Goal: Information Seeking & Learning: Learn about a topic

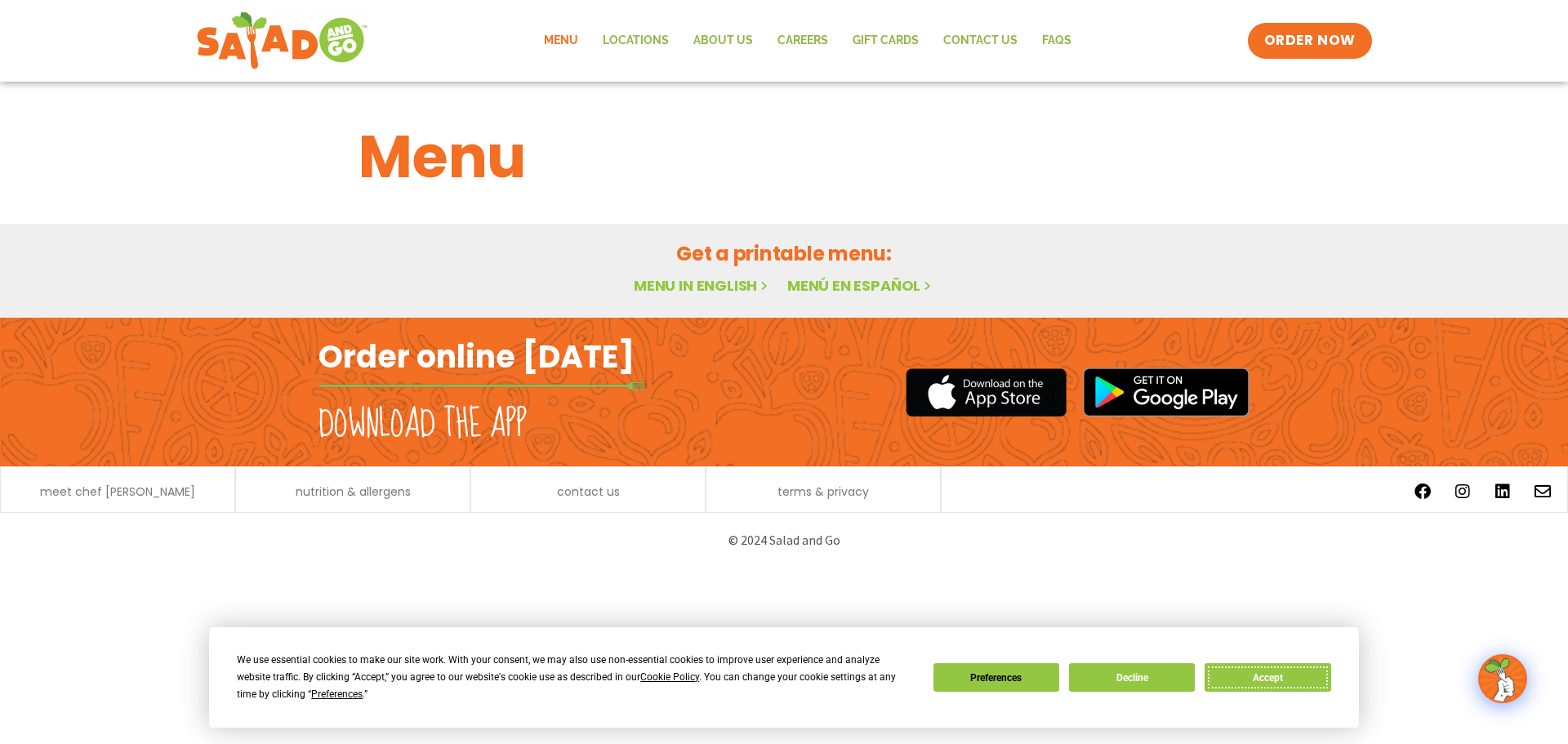
click at [1251, 682] on button "Accept" at bounding box center [1268, 677] width 126 height 28
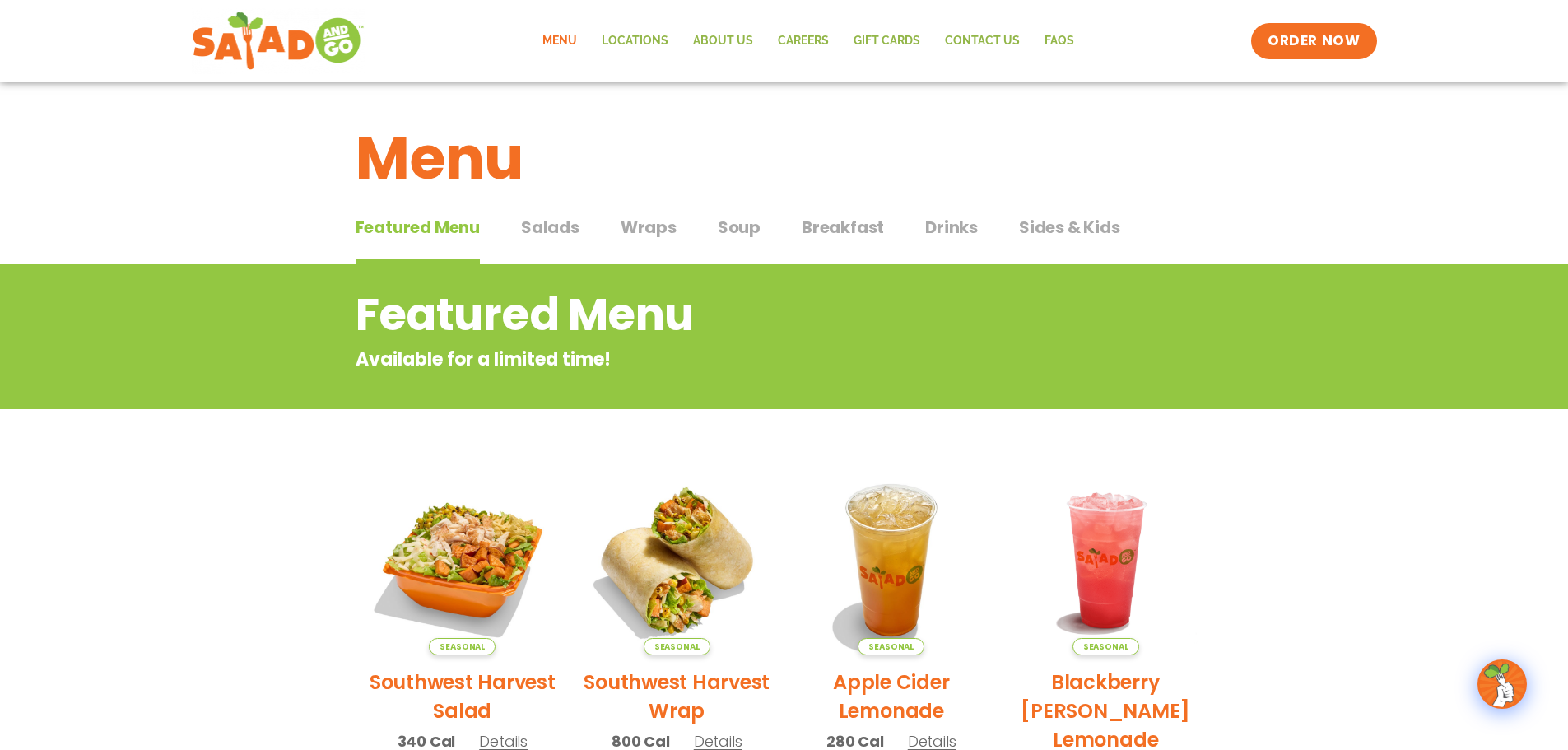
click at [547, 225] on span "Salads" at bounding box center [550, 227] width 58 height 24
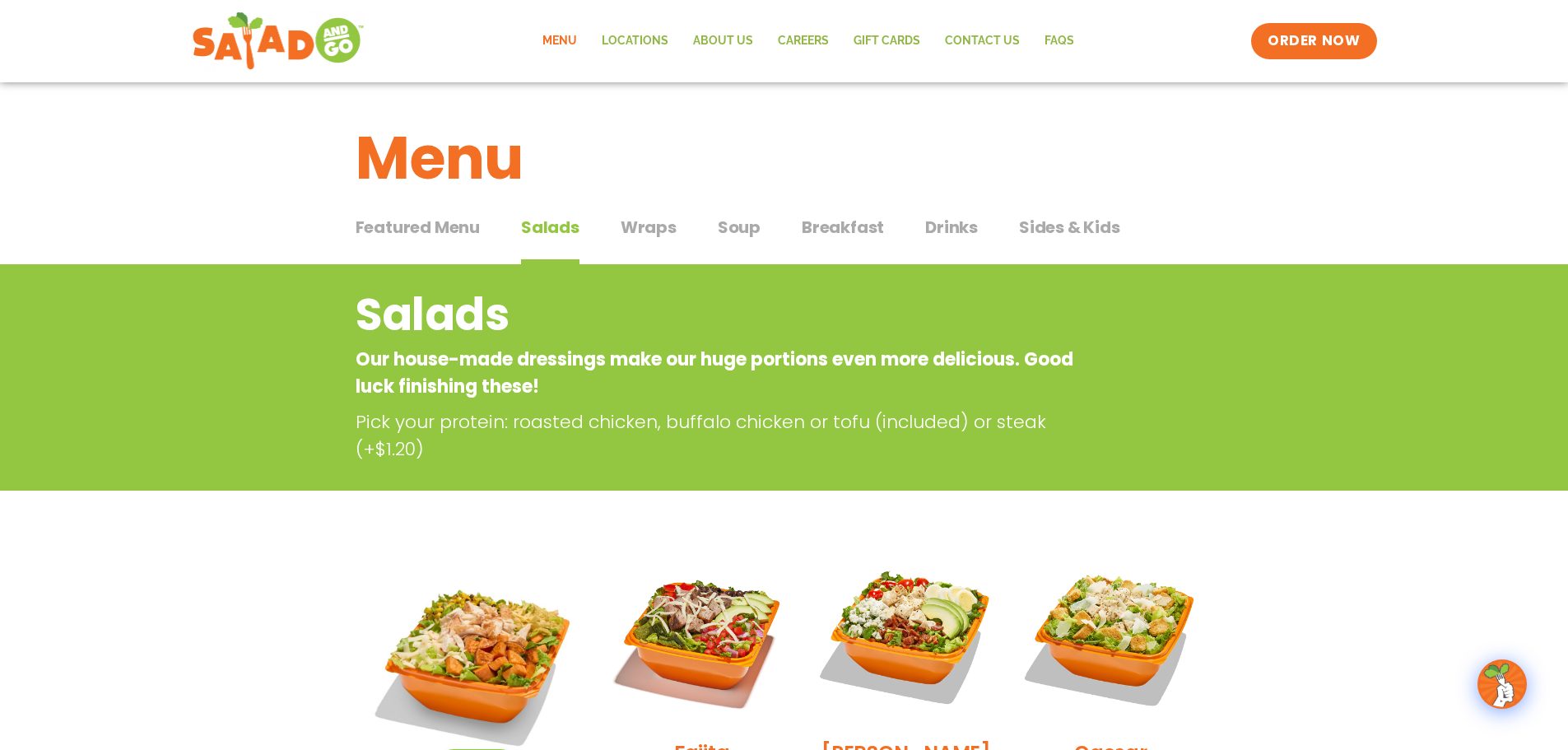
click at [439, 232] on span "Featured Menu" at bounding box center [417, 227] width 124 height 24
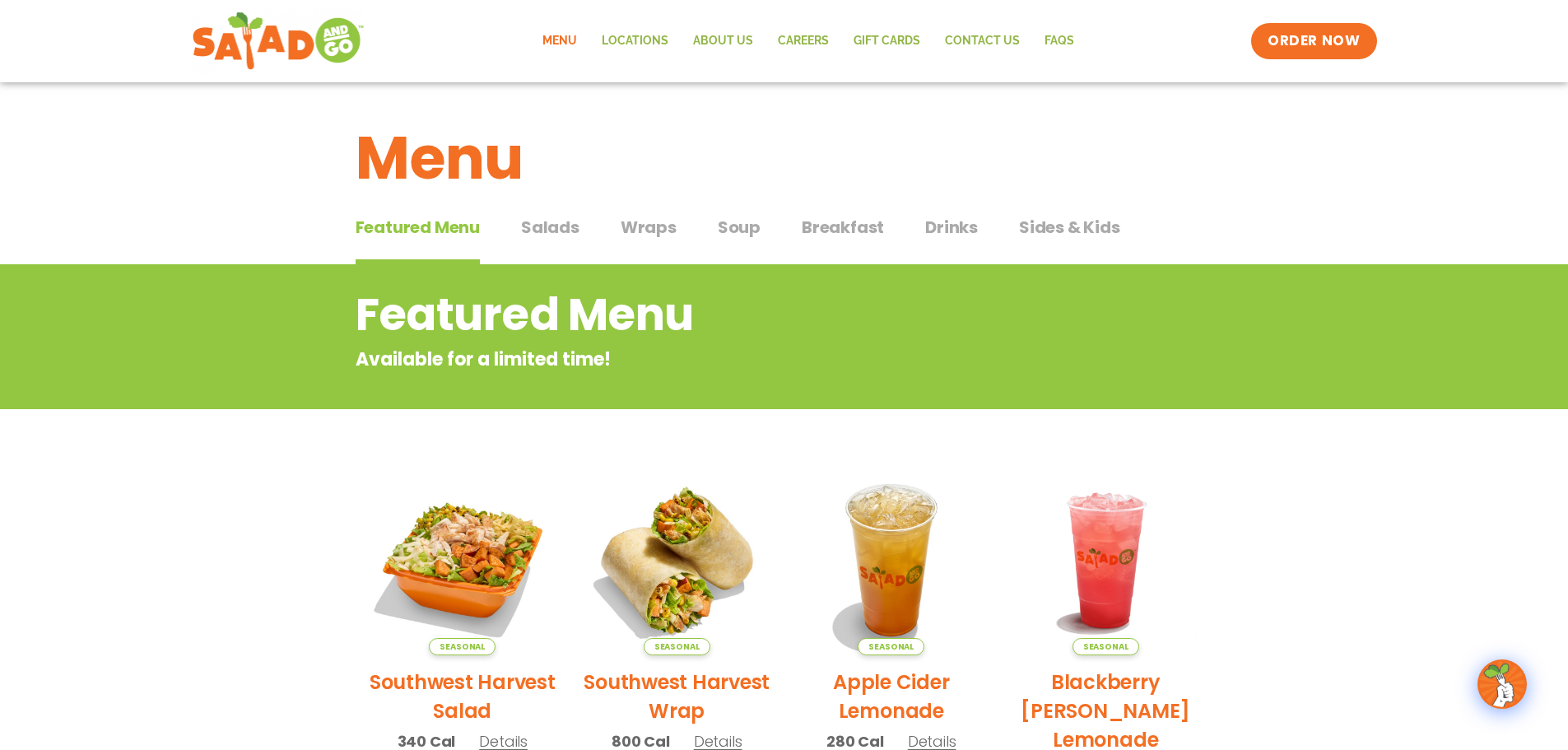
click at [547, 345] on h2 "Featured Menu" at bounding box center [718, 315] width 725 height 67
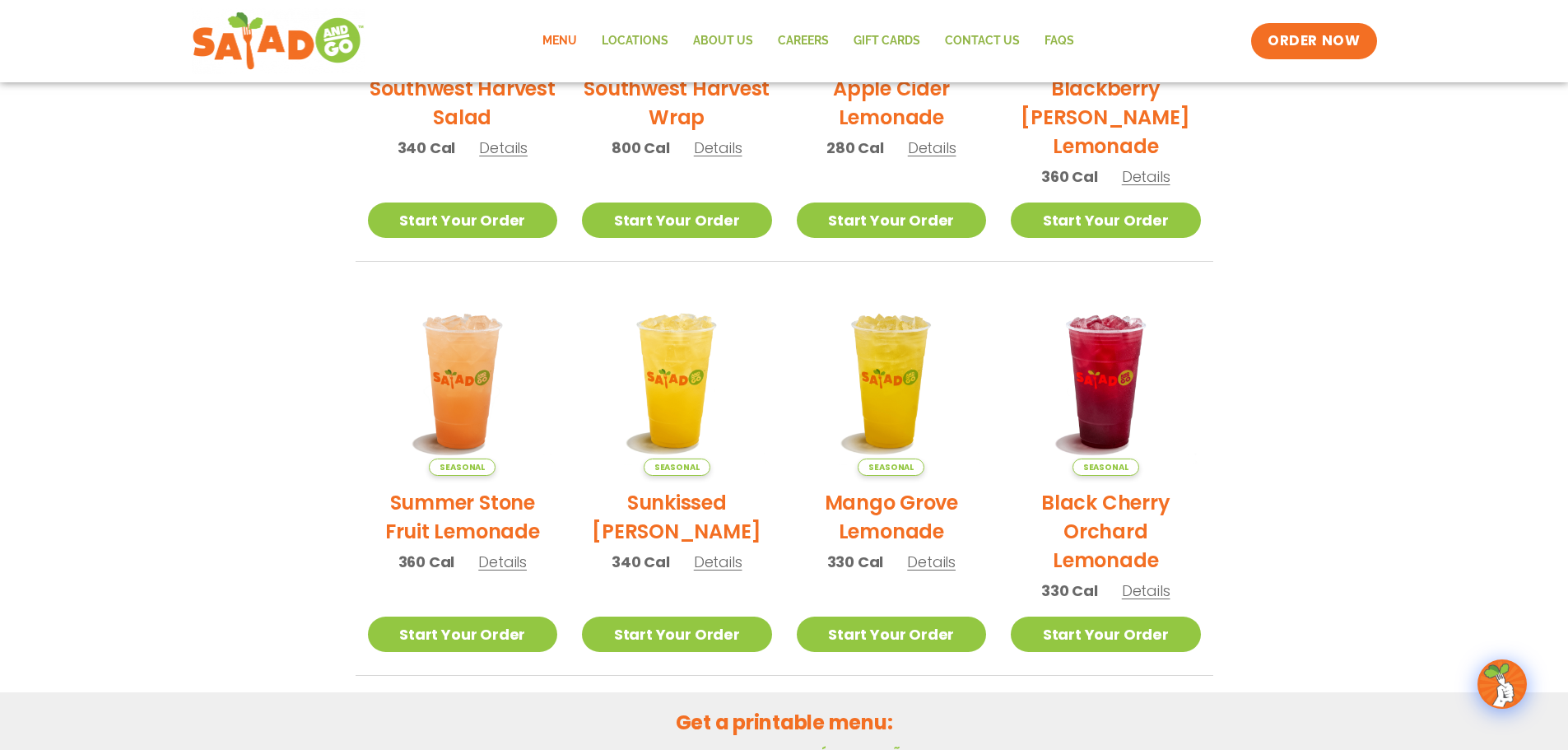
scroll to position [577, 0]
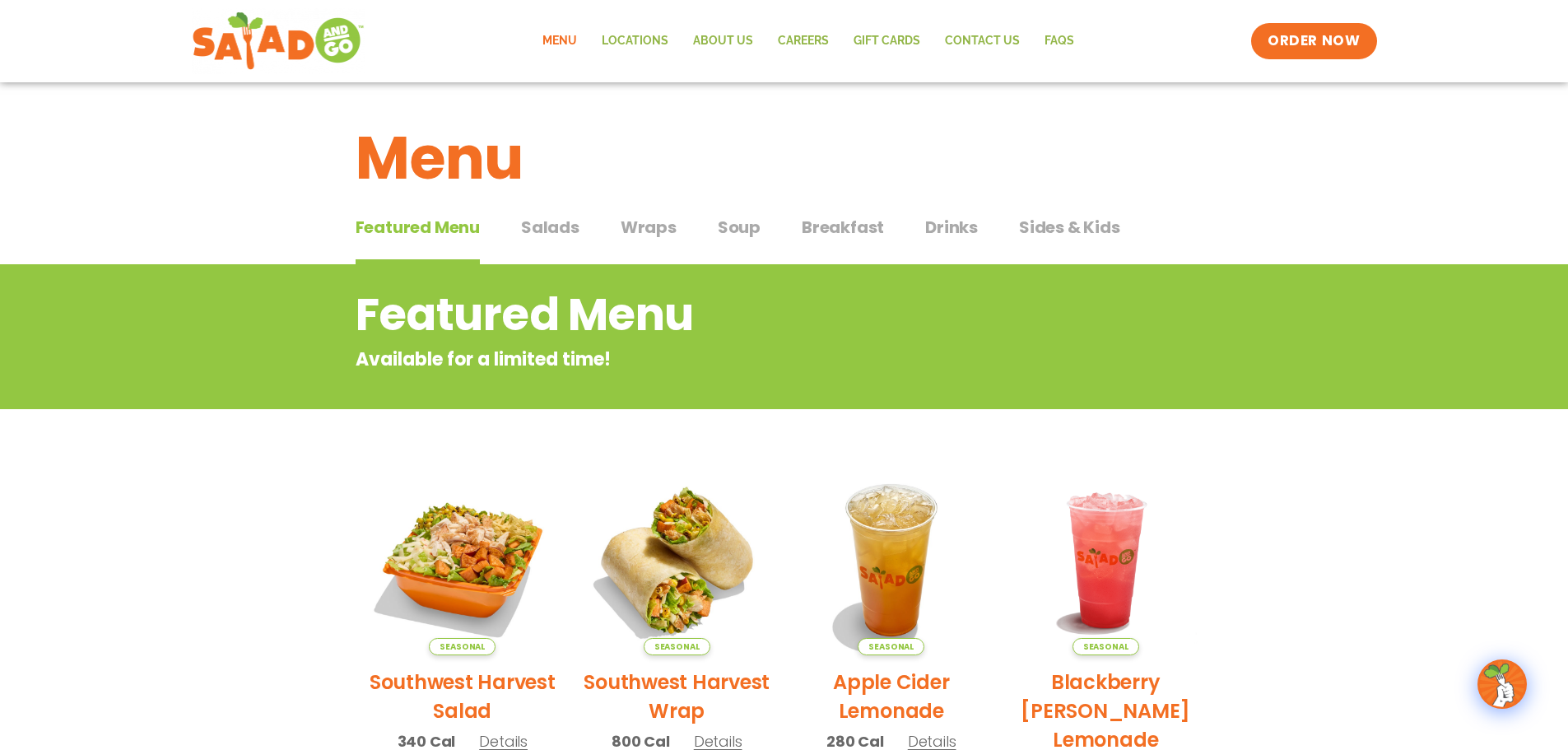
click at [662, 222] on span "Wraps" at bounding box center [648, 227] width 56 height 24
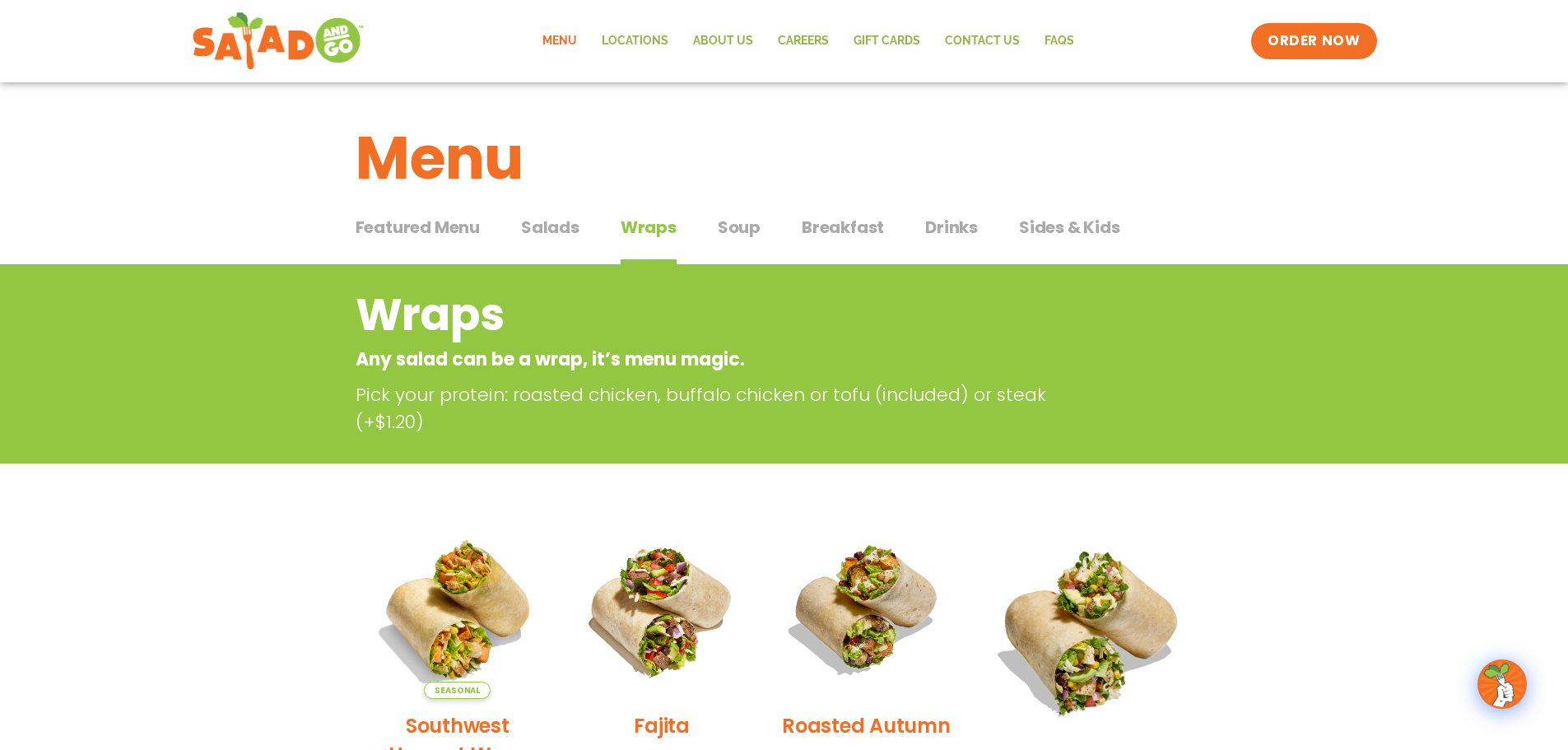
click at [544, 233] on span "Salads" at bounding box center [550, 227] width 58 height 24
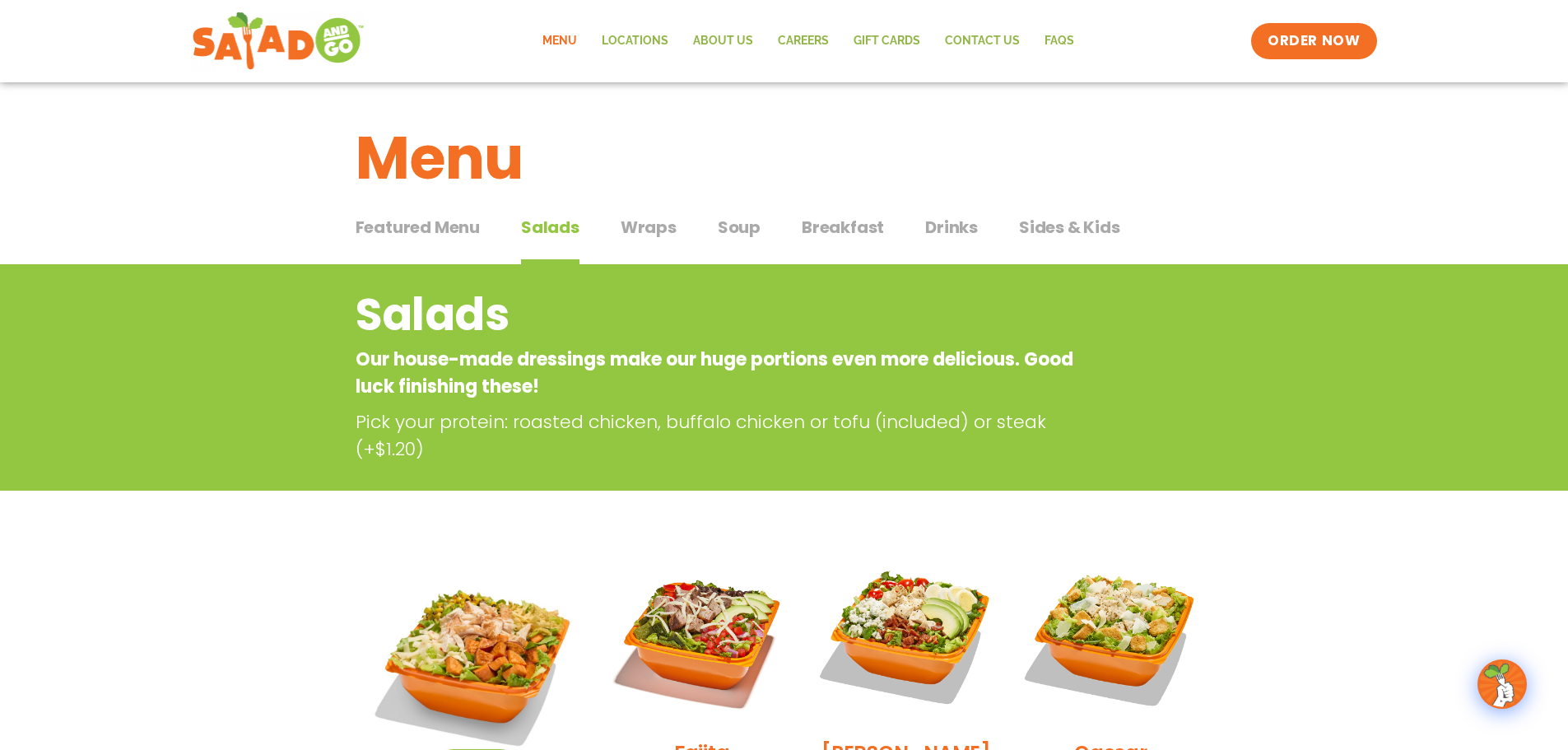
click at [949, 230] on span "Drinks" at bounding box center [951, 227] width 53 height 24
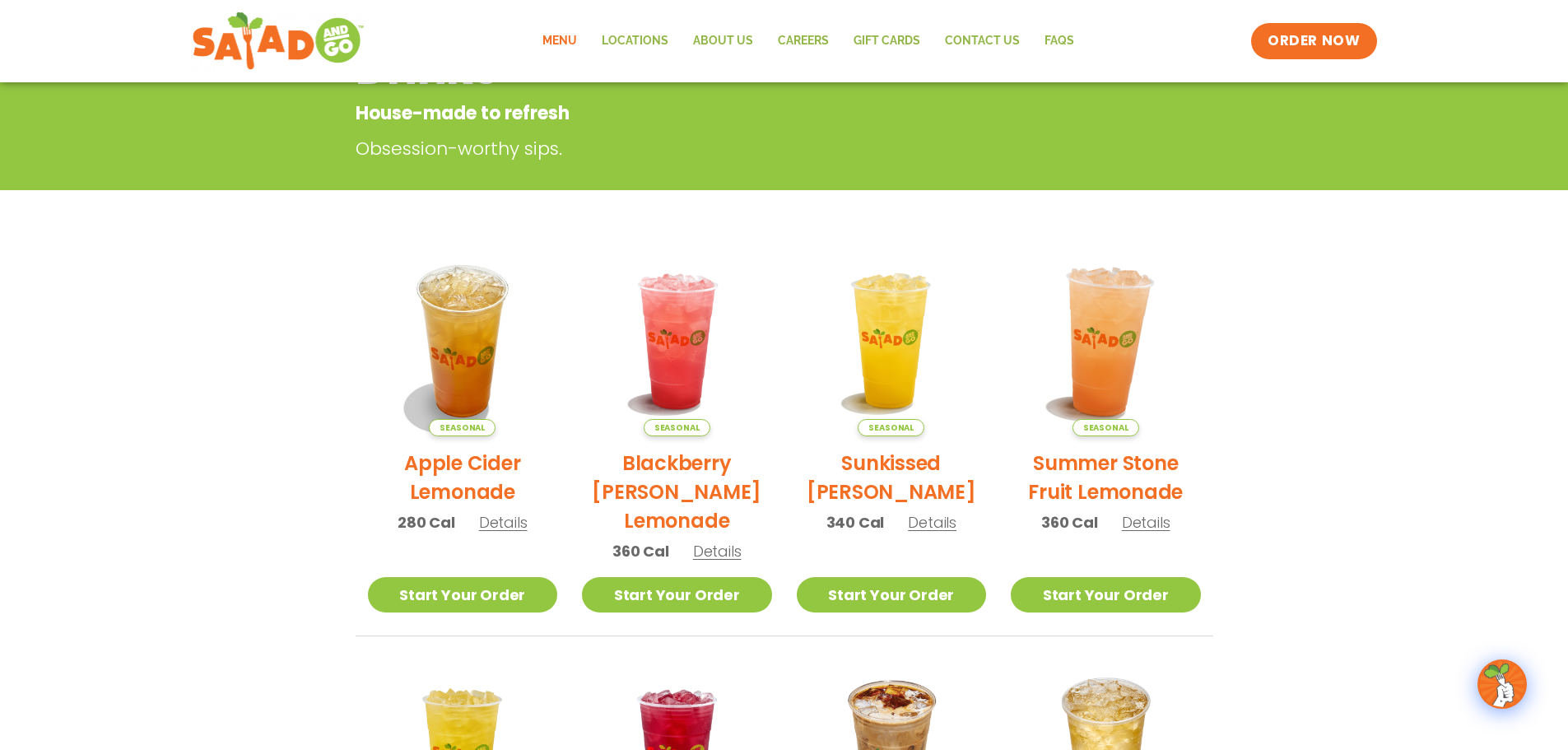
scroll to position [247, 0]
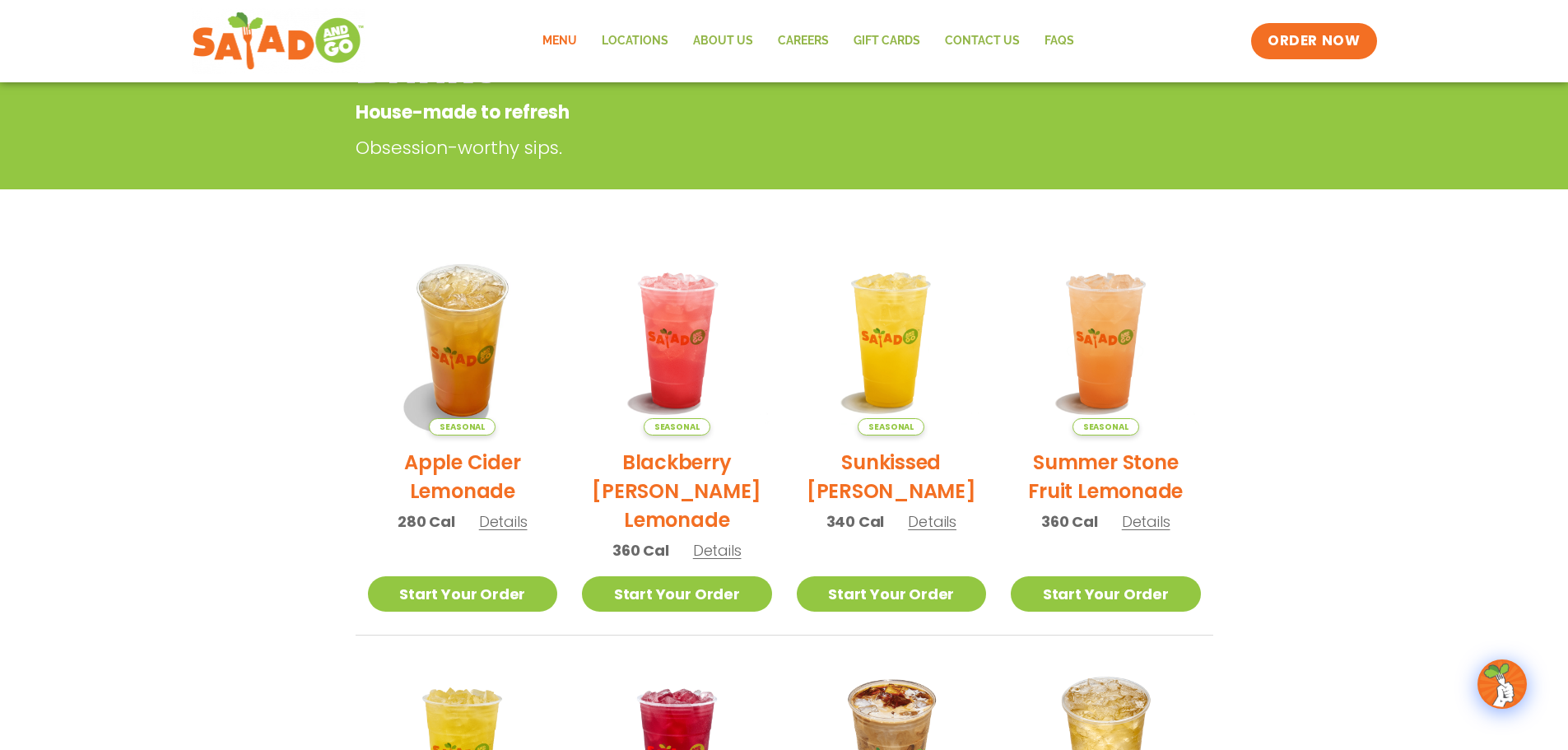
click at [946, 519] on span "Details" at bounding box center [932, 522] width 49 height 21
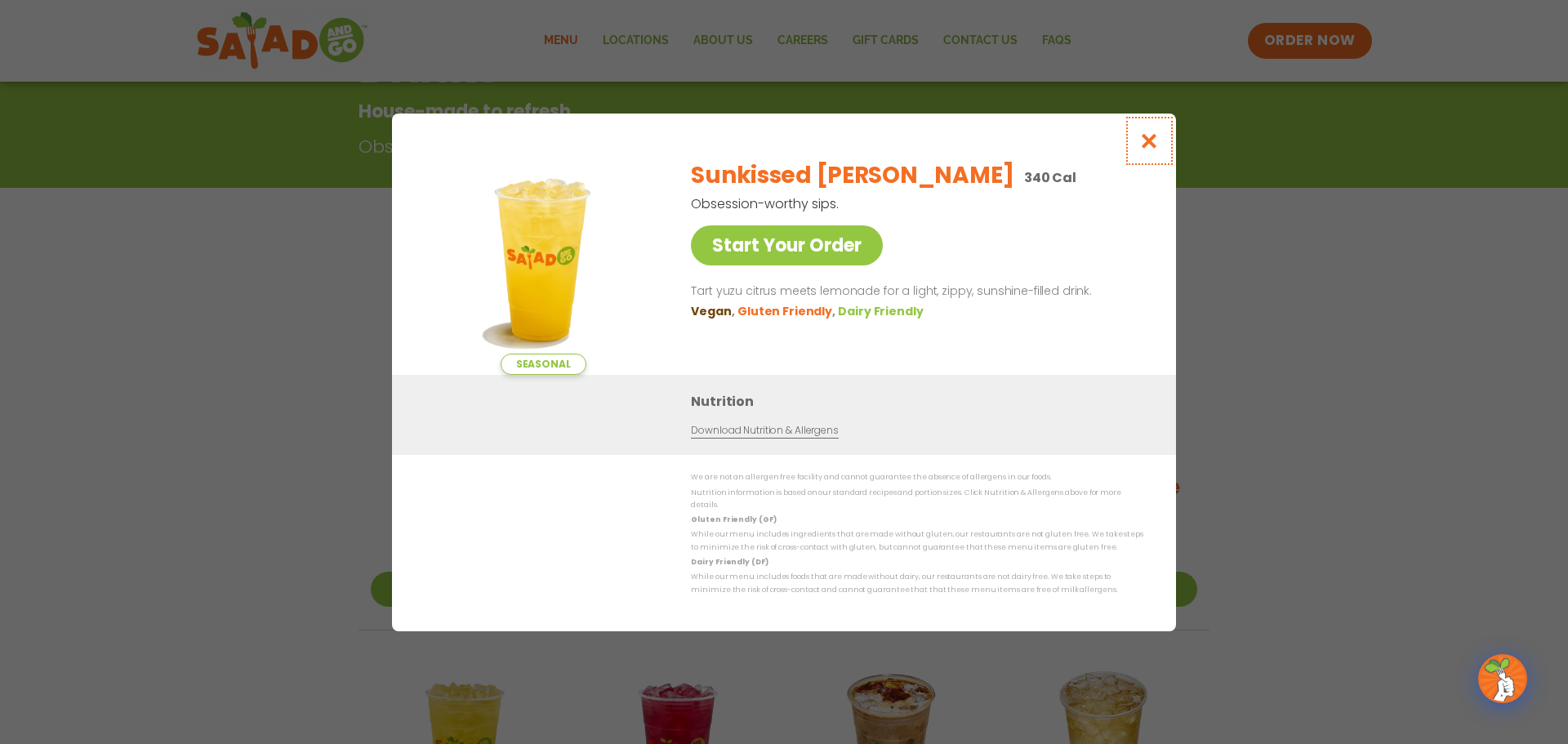
click at [1147, 144] on icon "Close modal" at bounding box center [1150, 141] width 21 height 17
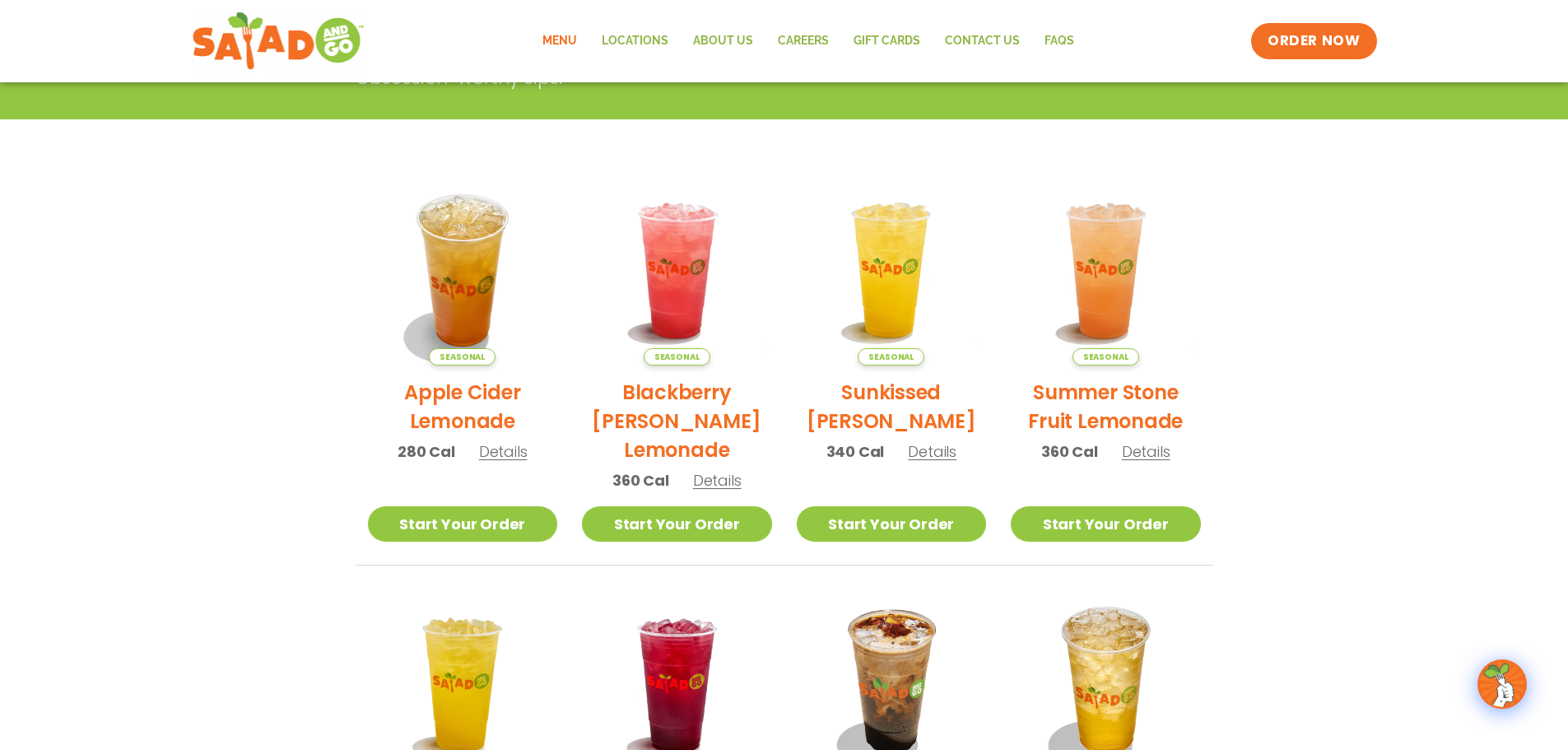
scroll to position [347, 0]
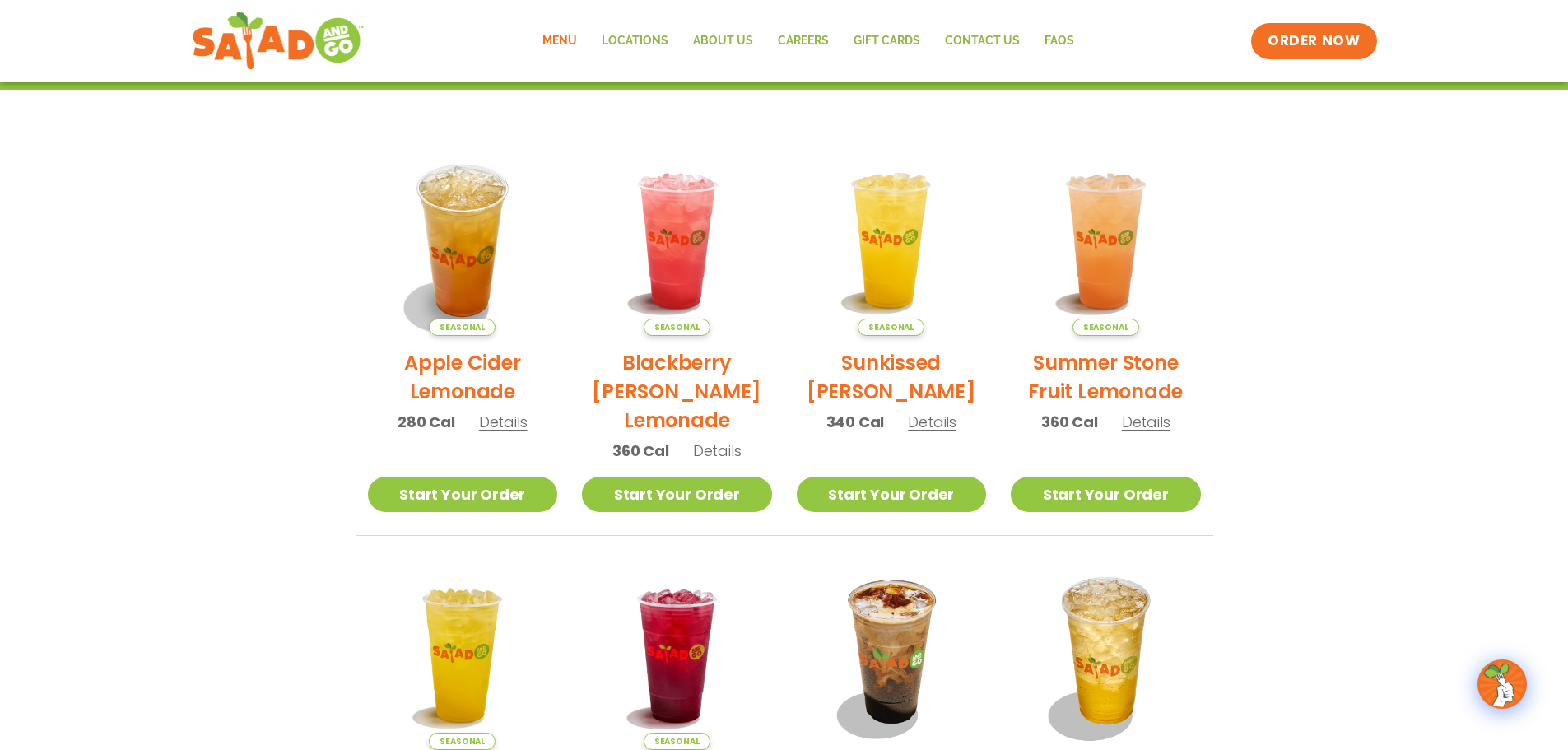
click at [1155, 427] on span "Details" at bounding box center [1146, 422] width 49 height 21
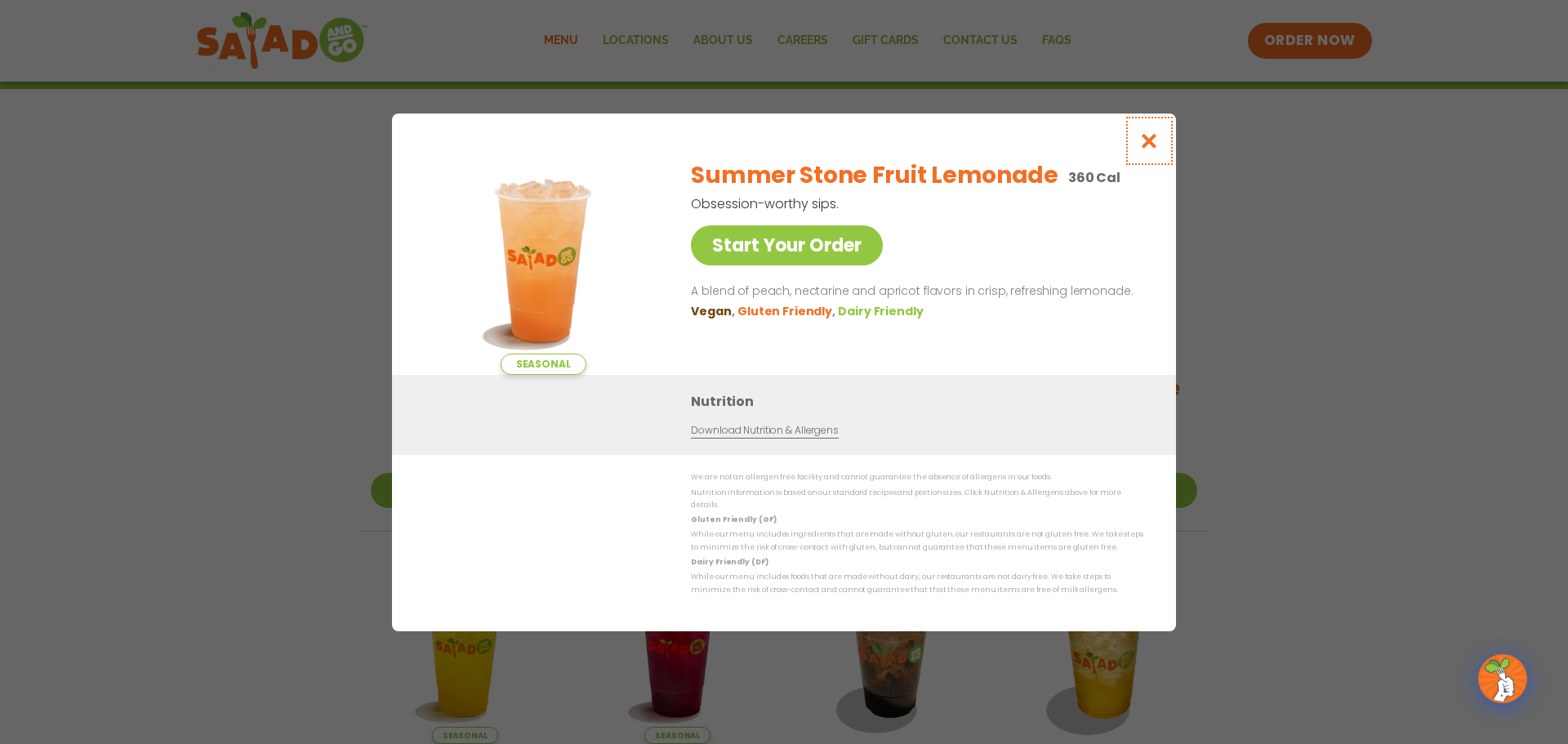
click at [1159, 150] on icon "Close modal" at bounding box center [1150, 141] width 21 height 17
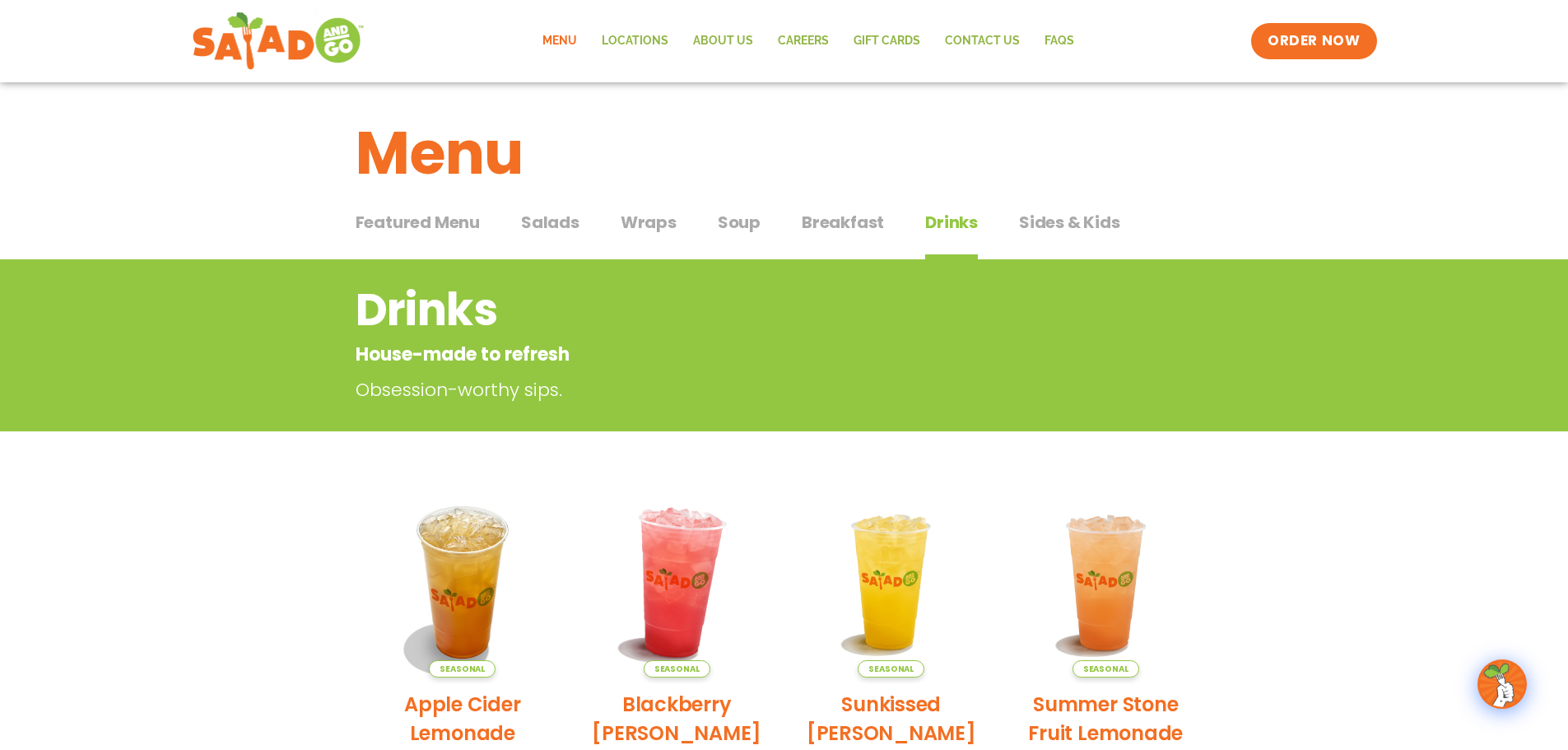
scroll to position [0, 0]
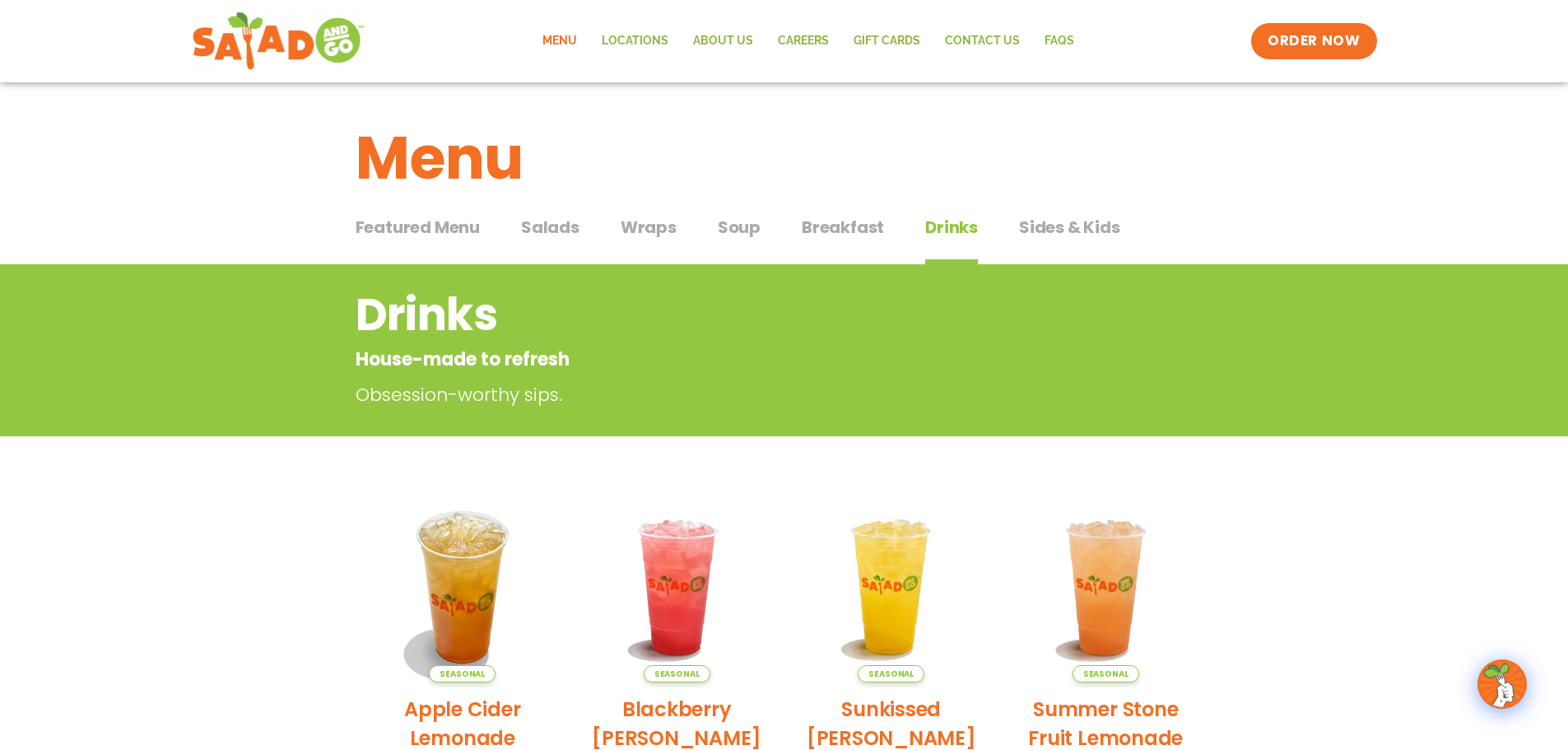
click at [547, 234] on span "Salads" at bounding box center [550, 227] width 58 height 24
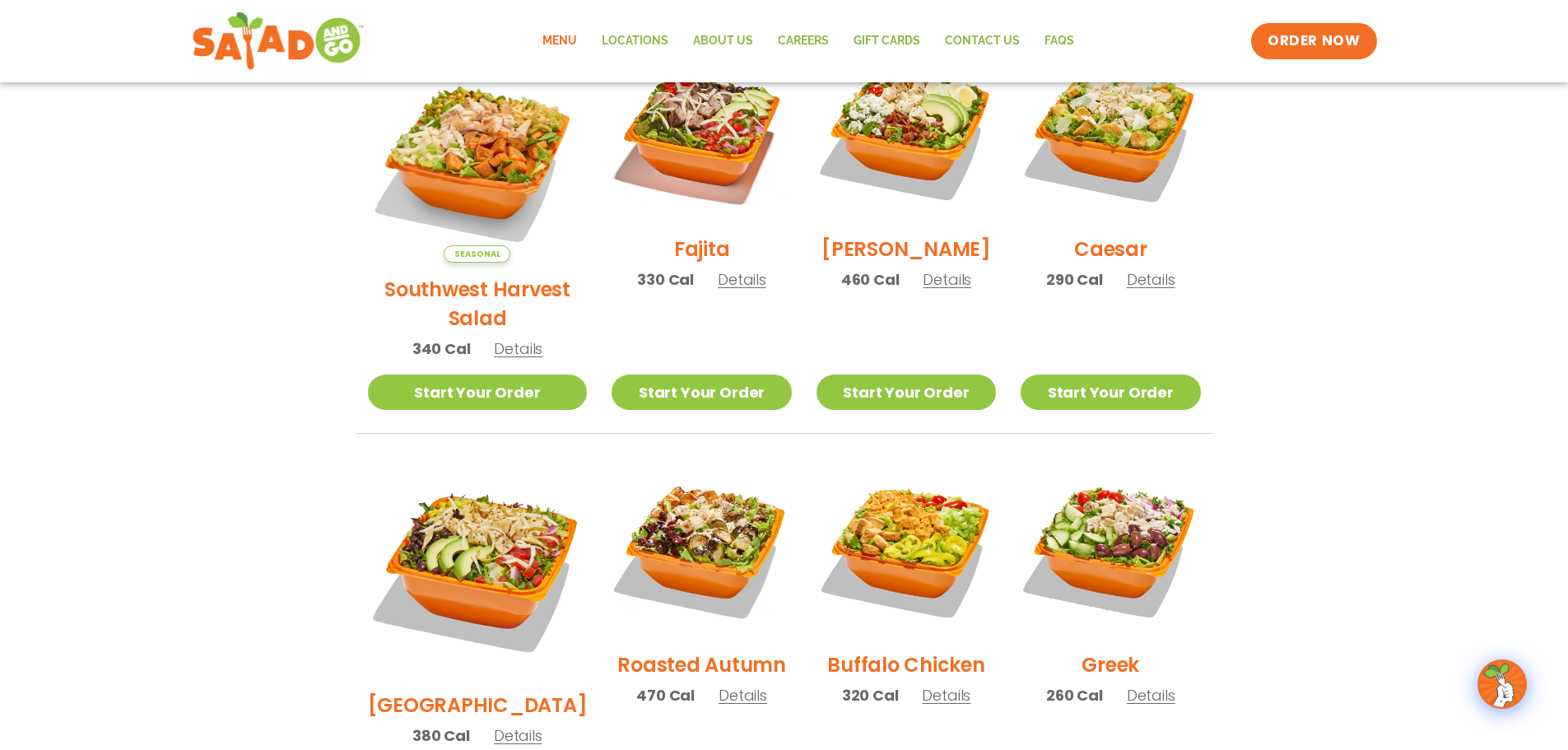
scroll to position [494, 0]
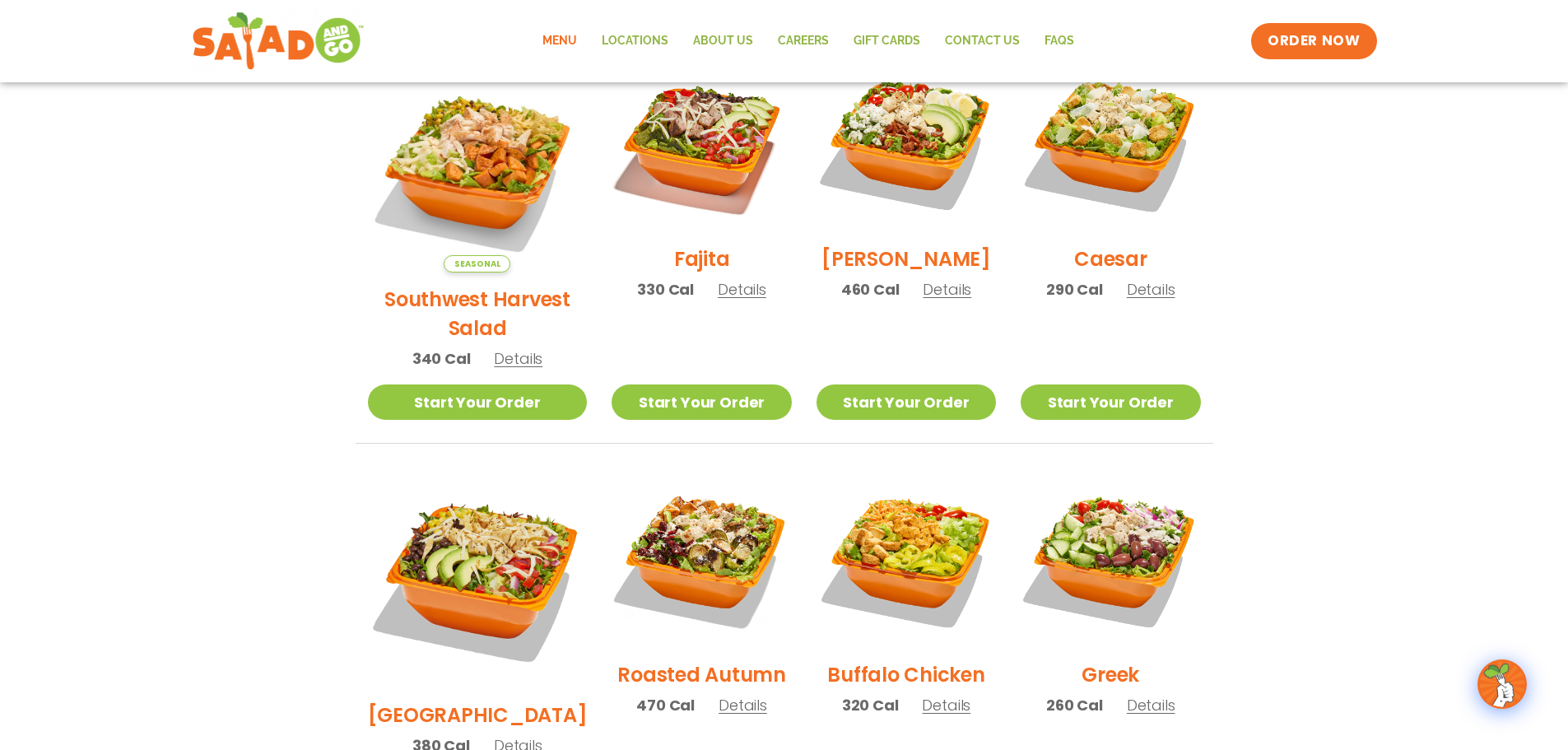
click at [496, 349] on span "Details" at bounding box center [518, 359] width 49 height 21
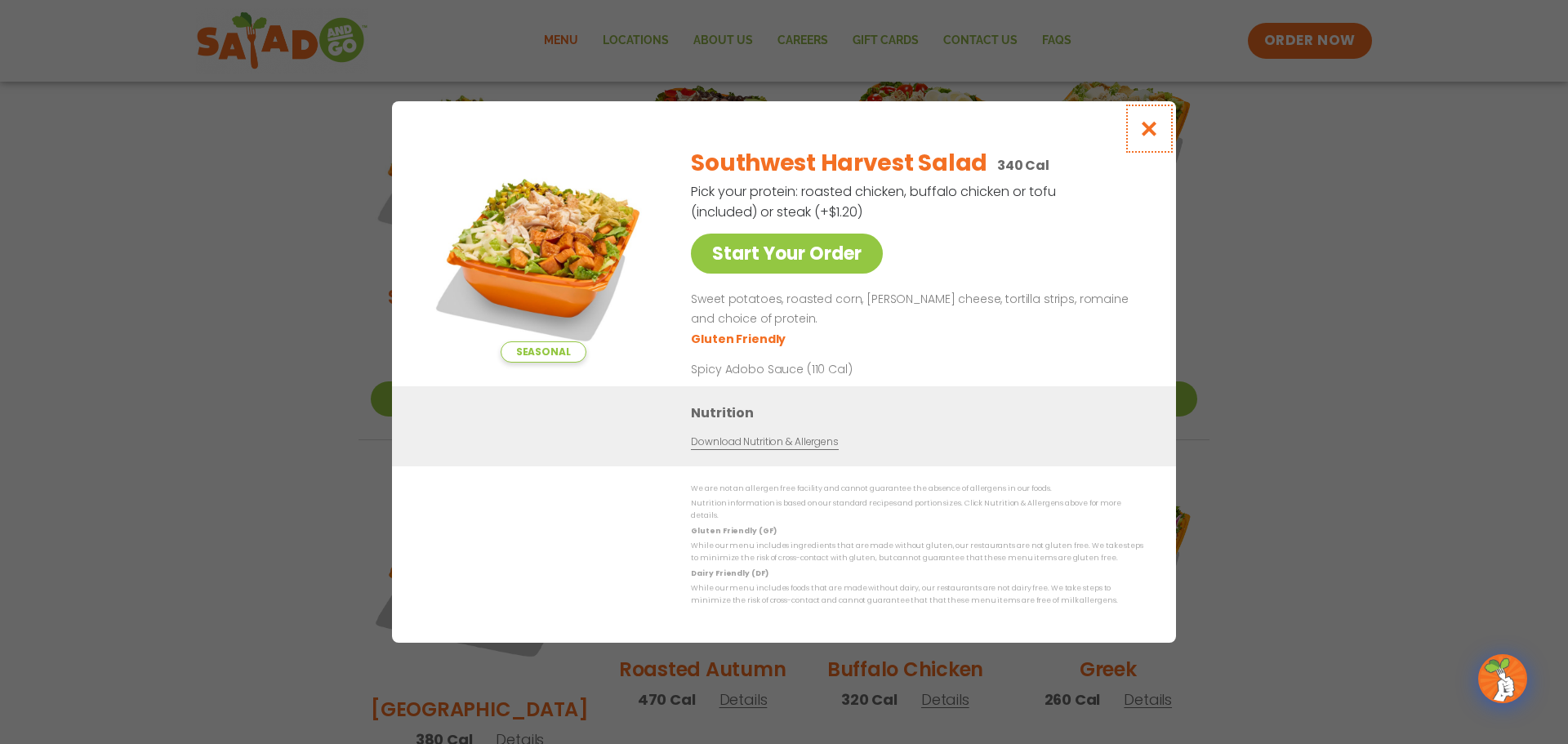
click at [1151, 138] on icon "Close modal" at bounding box center [1150, 129] width 21 height 17
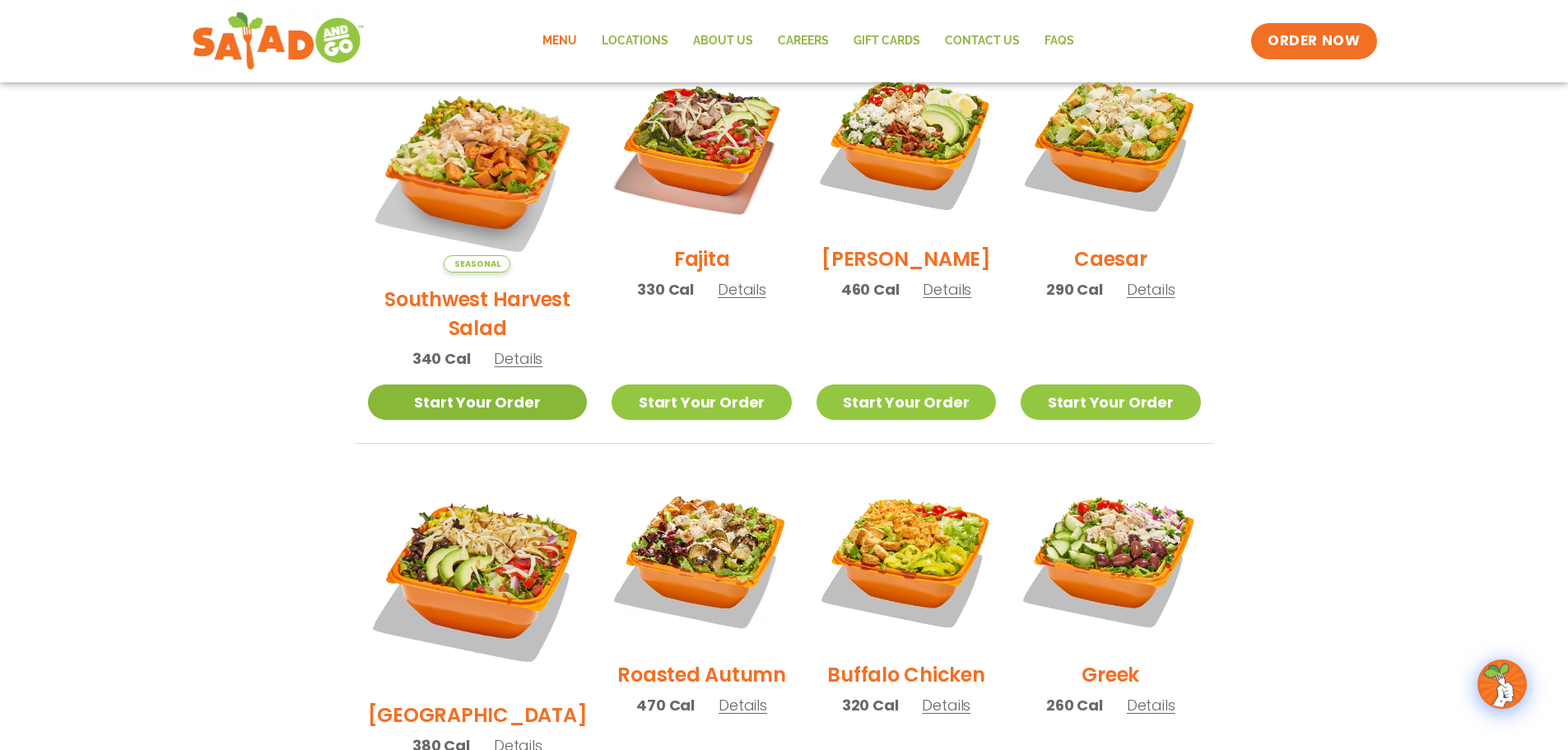
click at [481, 384] on link "Start Your Order" at bounding box center [478, 401] width 220 height 36
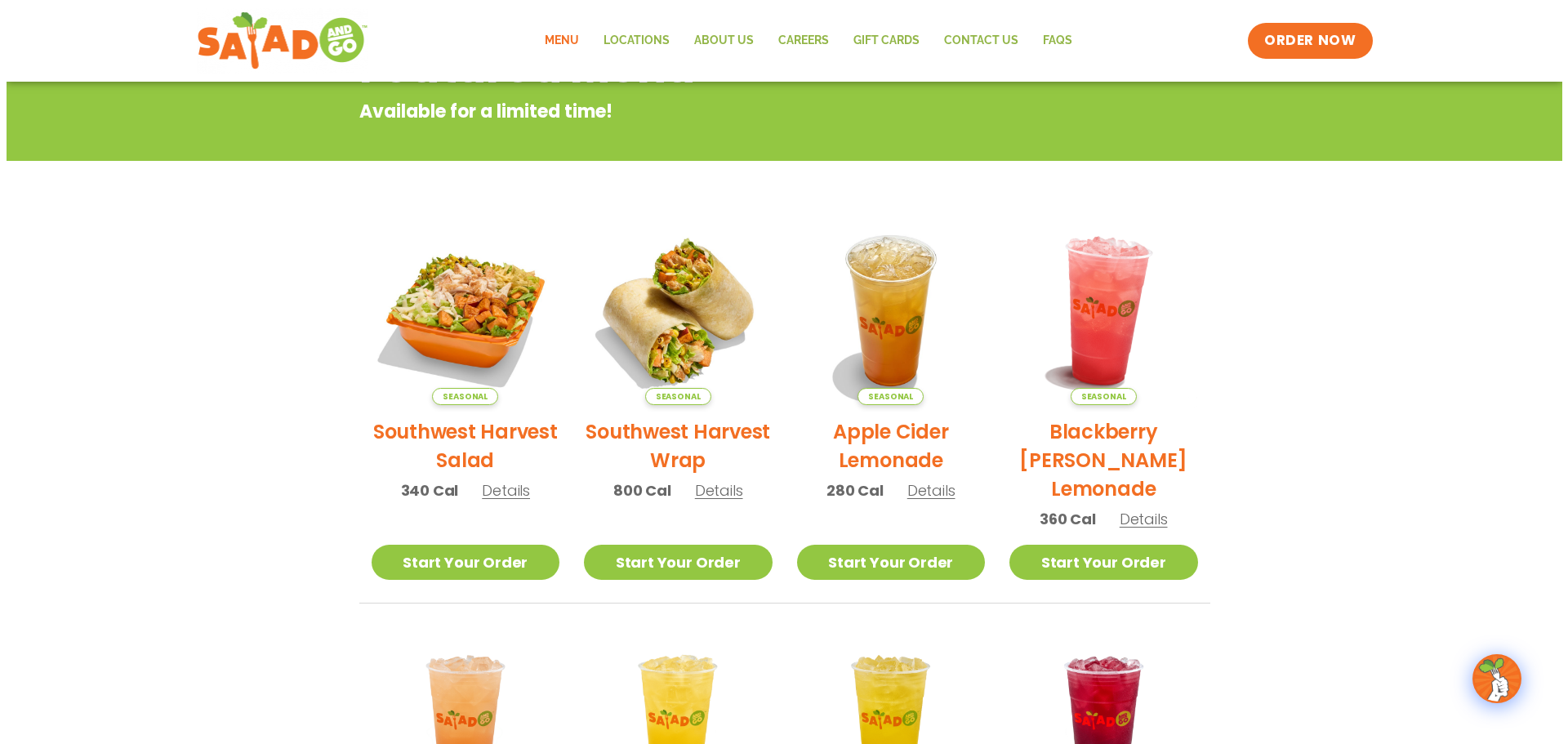
scroll to position [572, 0]
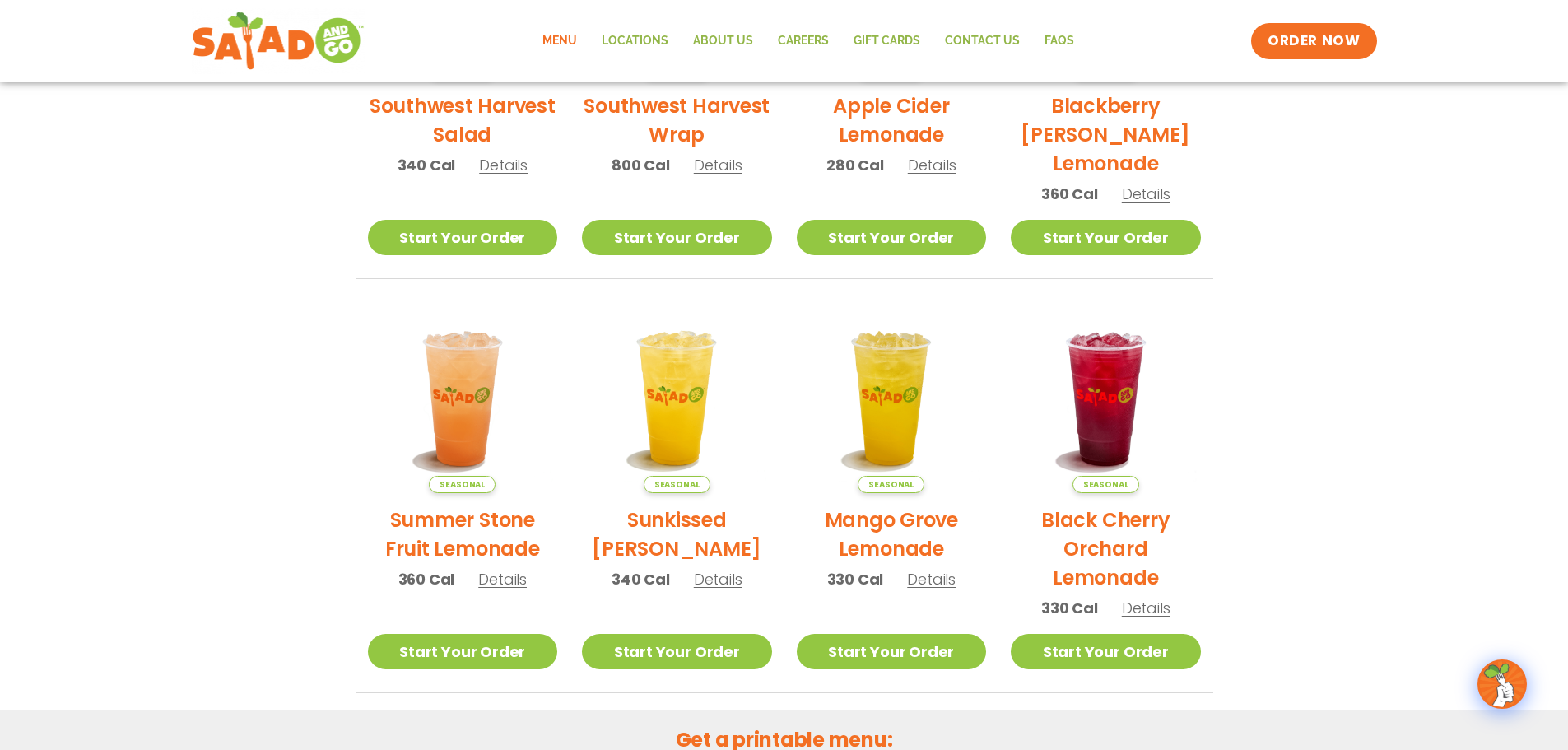
click at [498, 579] on span "Details" at bounding box center [503, 579] width 49 height 21
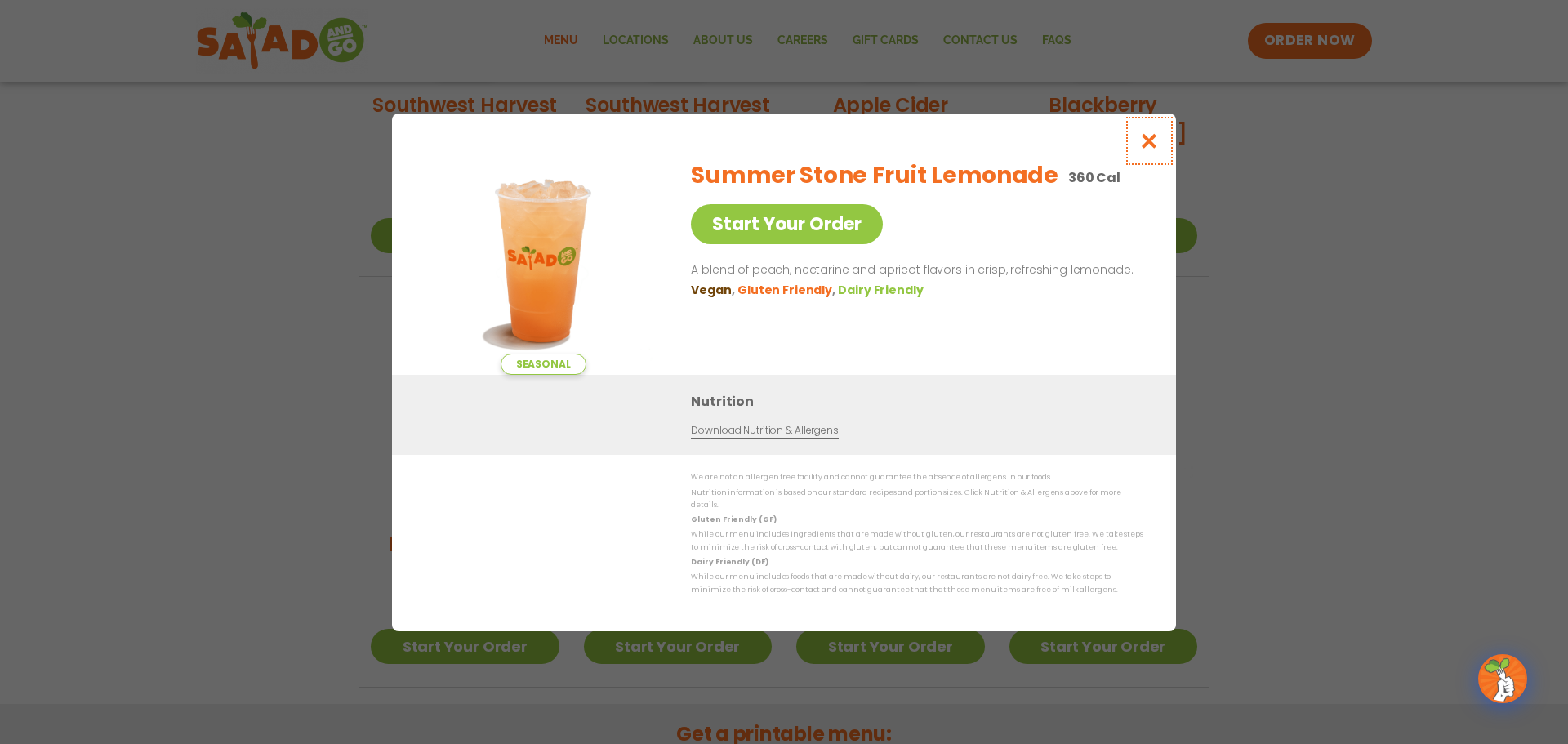
click at [1156, 139] on icon "Close modal" at bounding box center [1150, 141] width 21 height 17
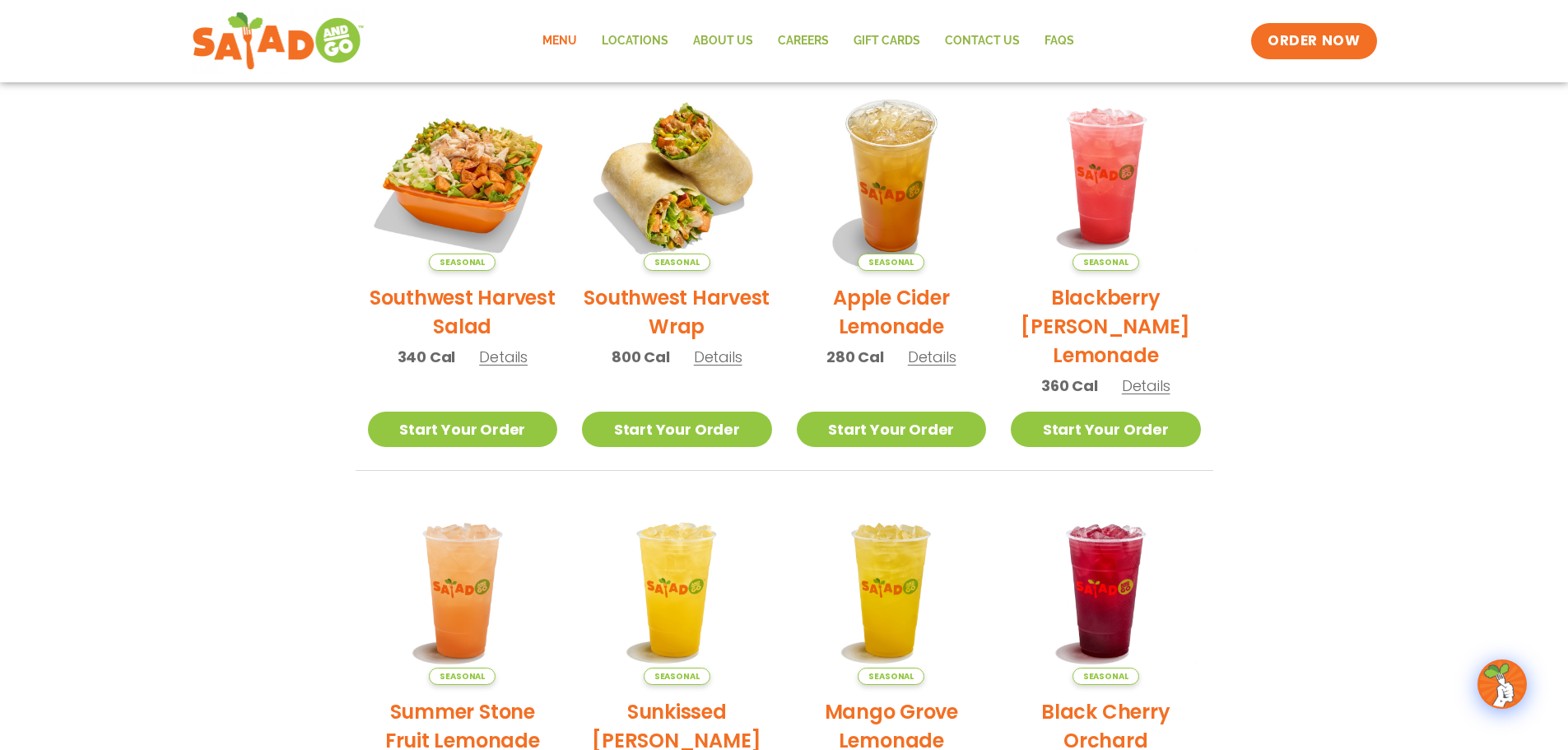
scroll to position [355, 0]
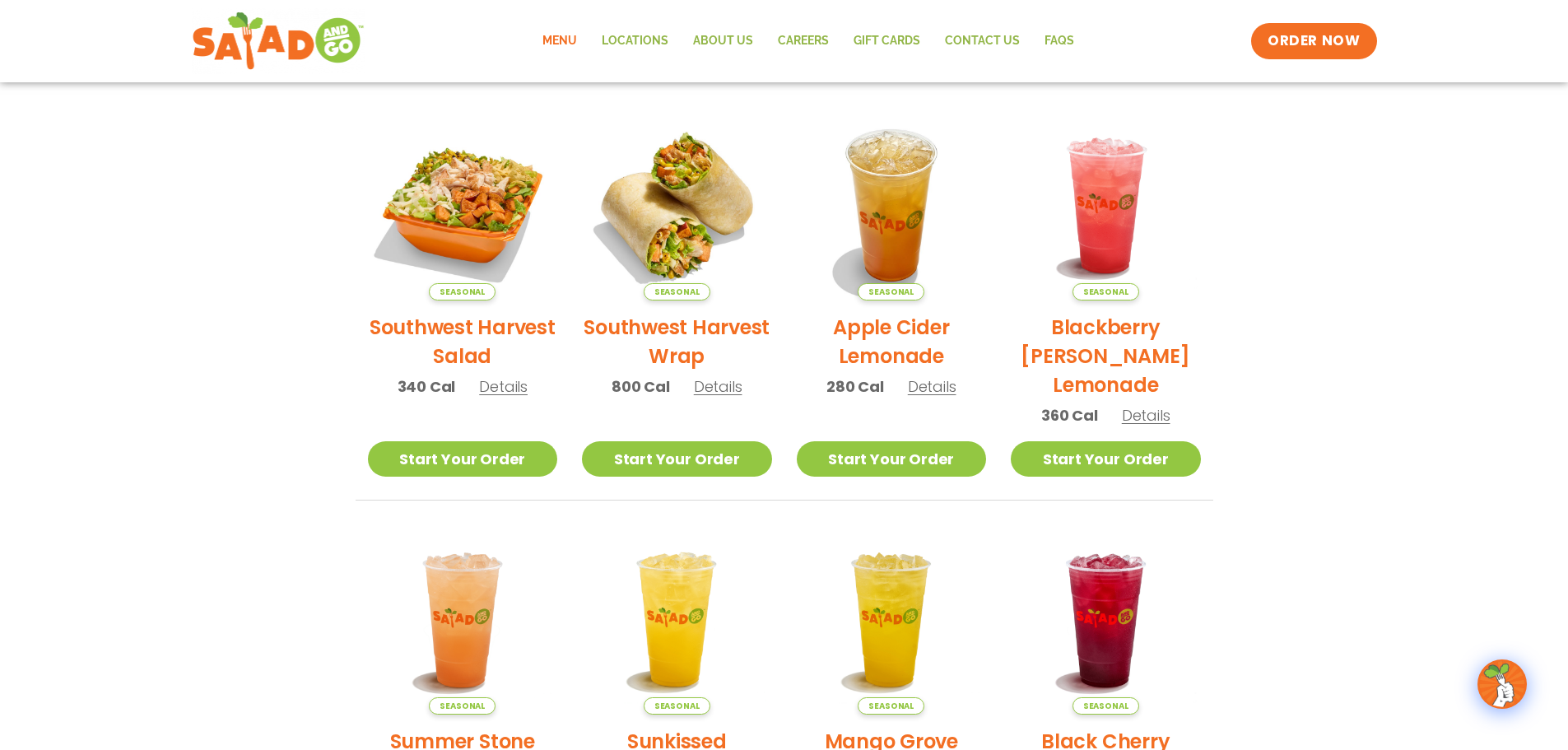
click at [1143, 415] on span "Details" at bounding box center [1146, 415] width 49 height 21
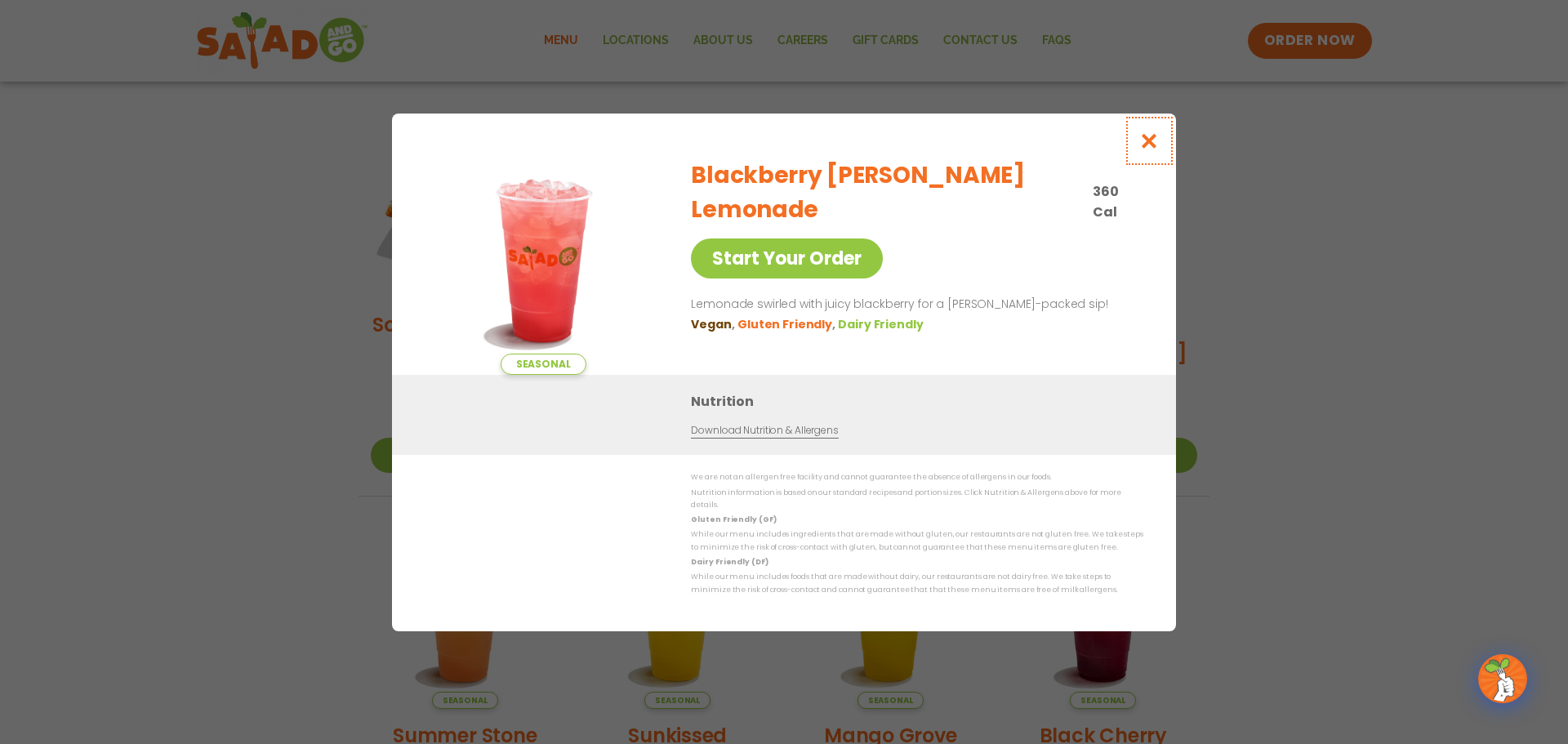
click at [1153, 143] on icon "Close modal" at bounding box center [1150, 141] width 21 height 17
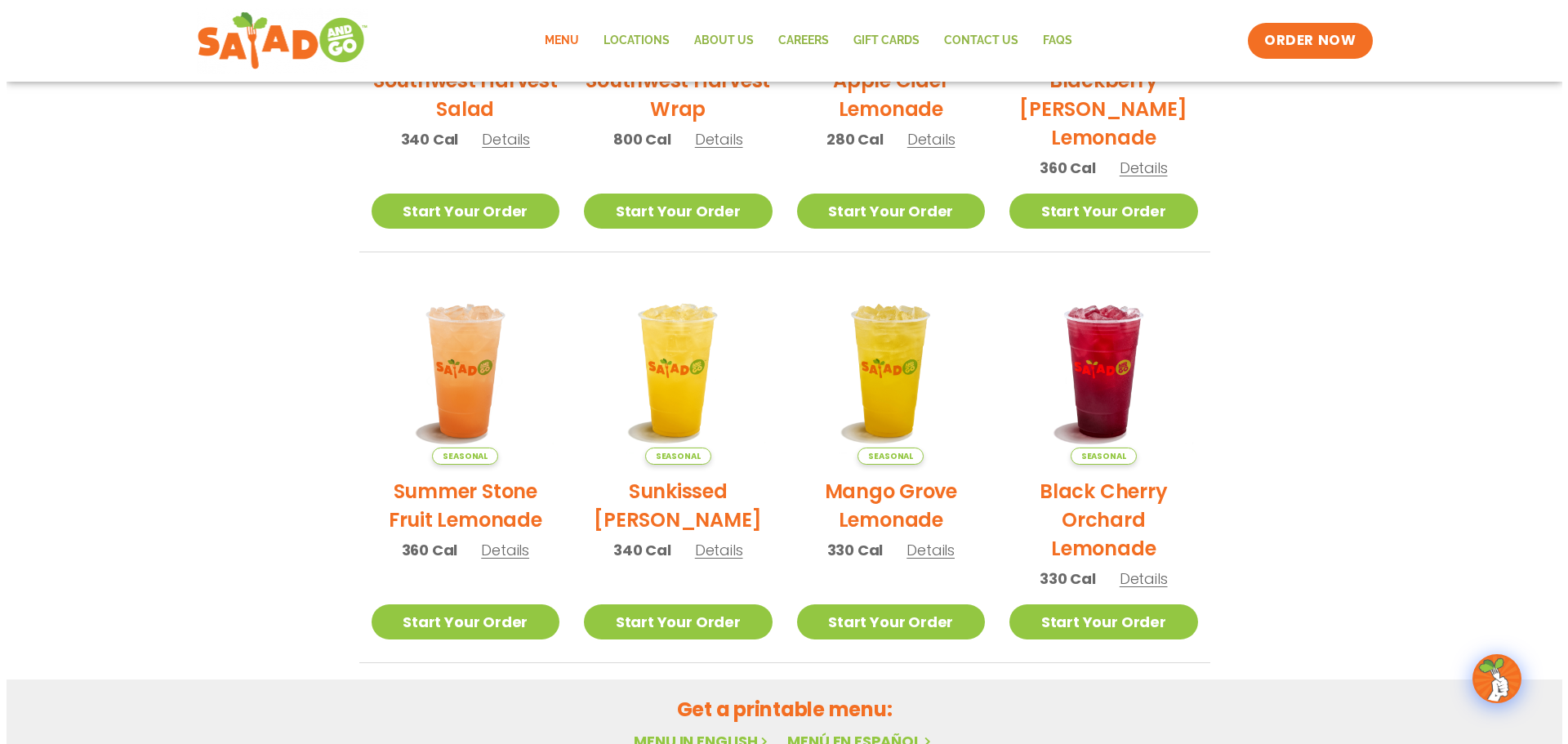
scroll to position [597, 0]
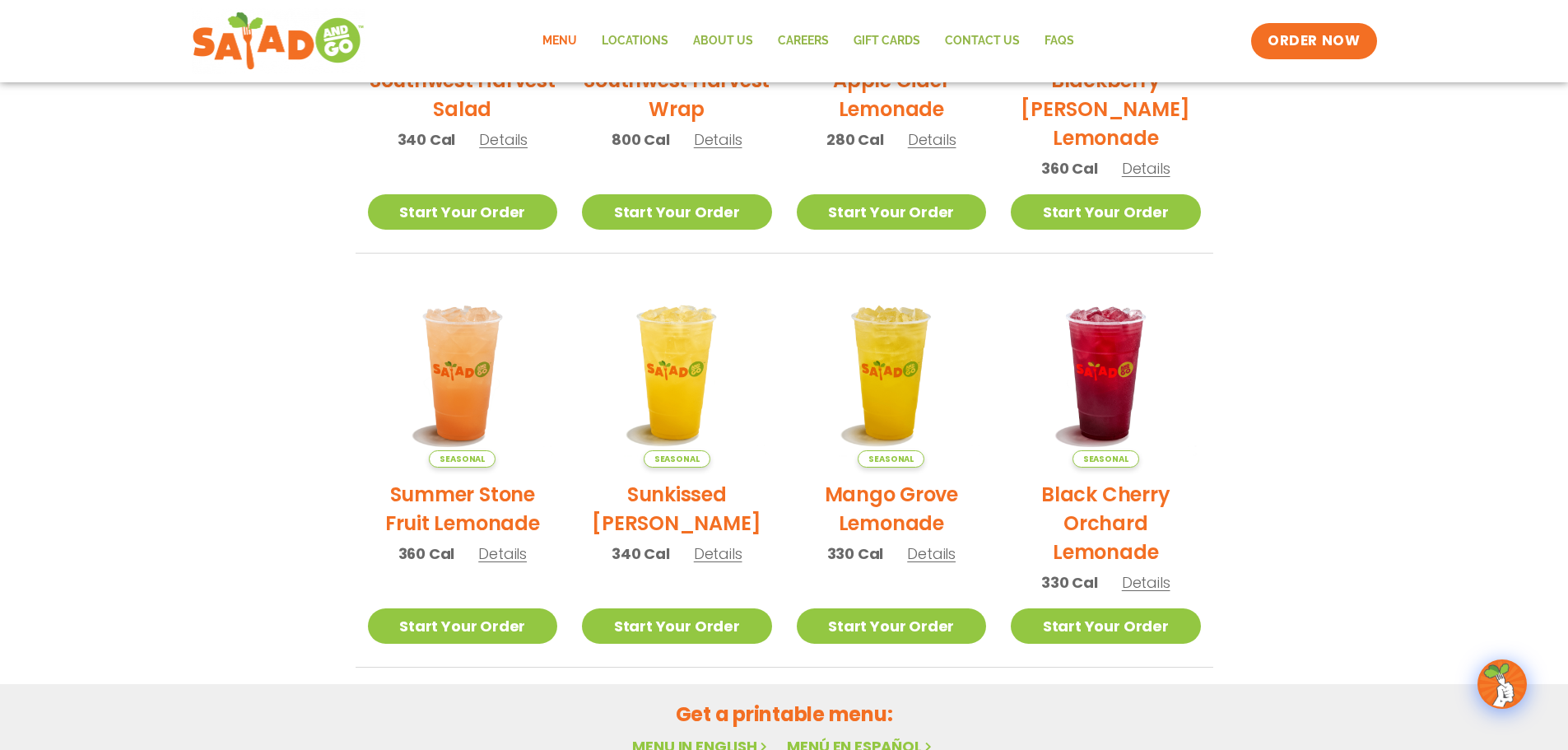
click at [1133, 588] on span "Details" at bounding box center [1146, 583] width 49 height 21
